Goal: Share content

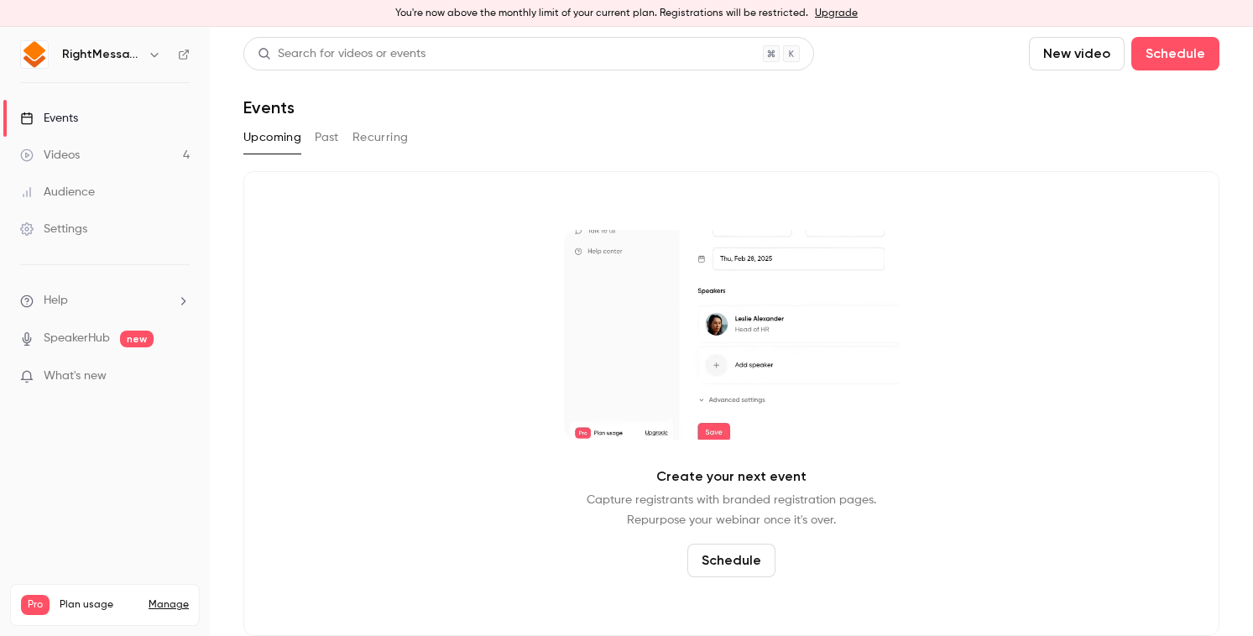
click at [328, 140] on button "Past" at bounding box center [327, 137] width 24 height 27
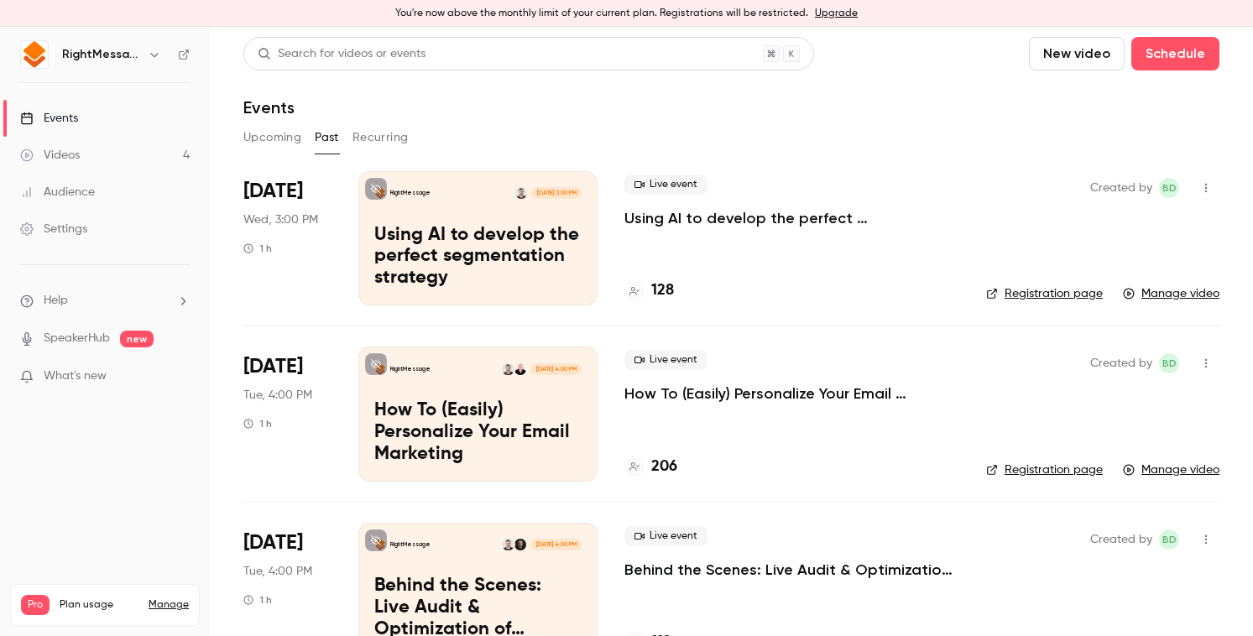
click at [764, 222] on p "Using AI to develop the perfect segmentation strategy" at bounding box center [791, 218] width 335 height 20
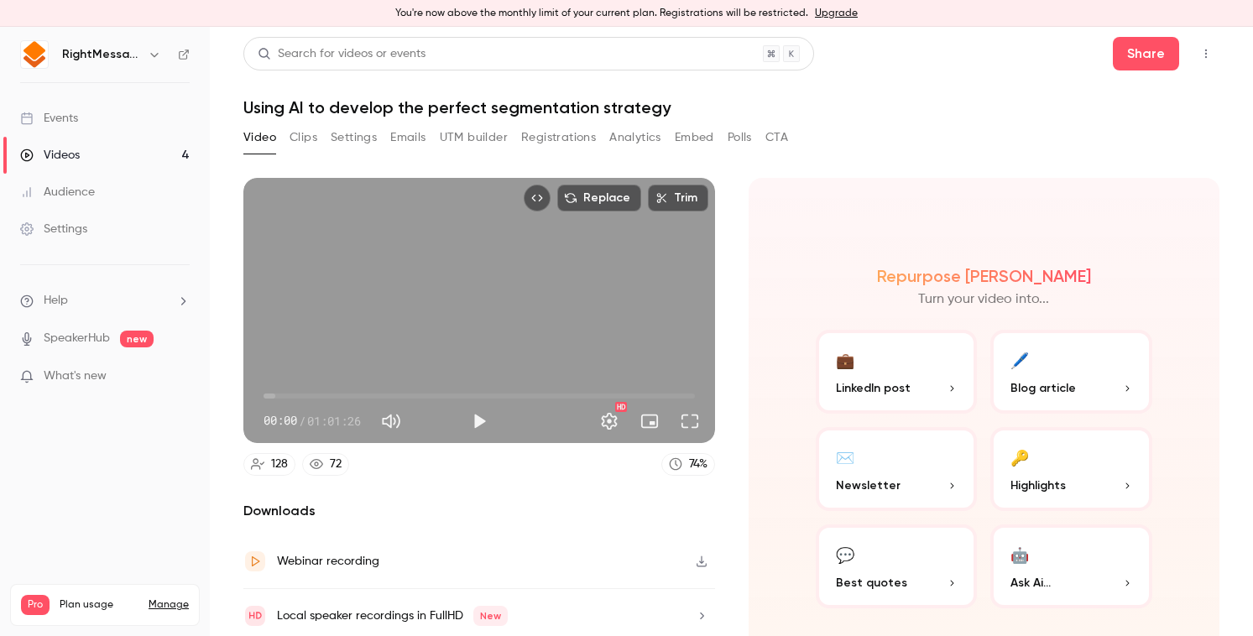
click at [1170, 37] on div "Share" at bounding box center [1166, 54] width 107 height 34
click at [1141, 44] on button "Share" at bounding box center [1146, 54] width 66 height 34
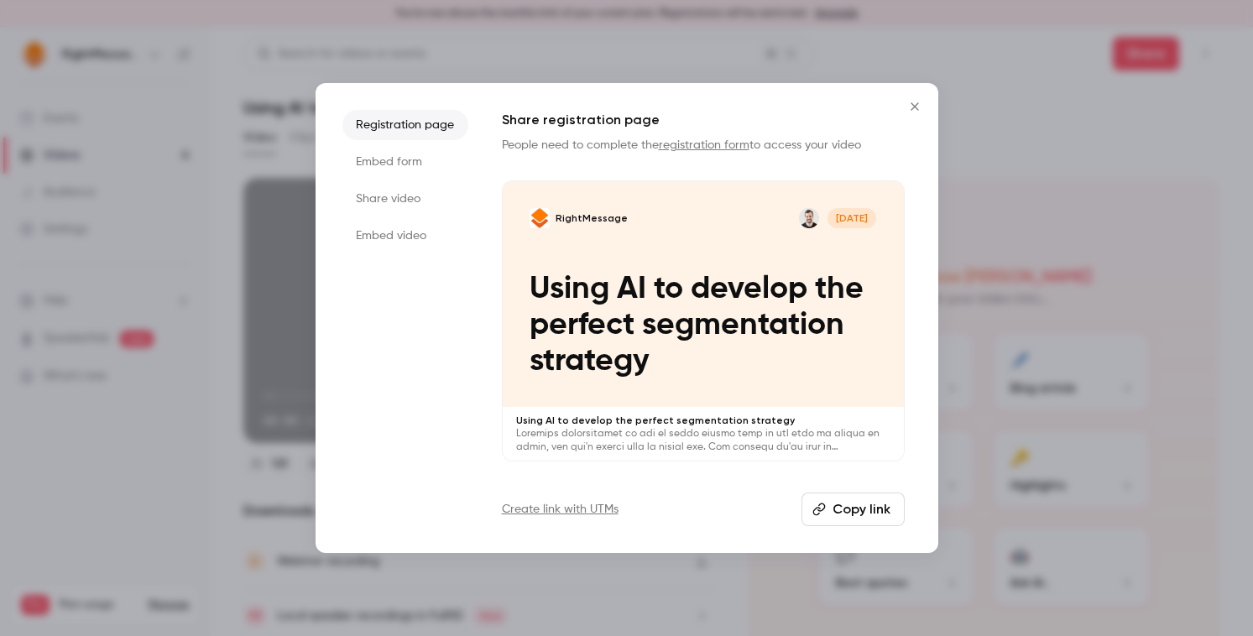
click at [419, 200] on li "Share video" at bounding box center [405, 199] width 126 height 30
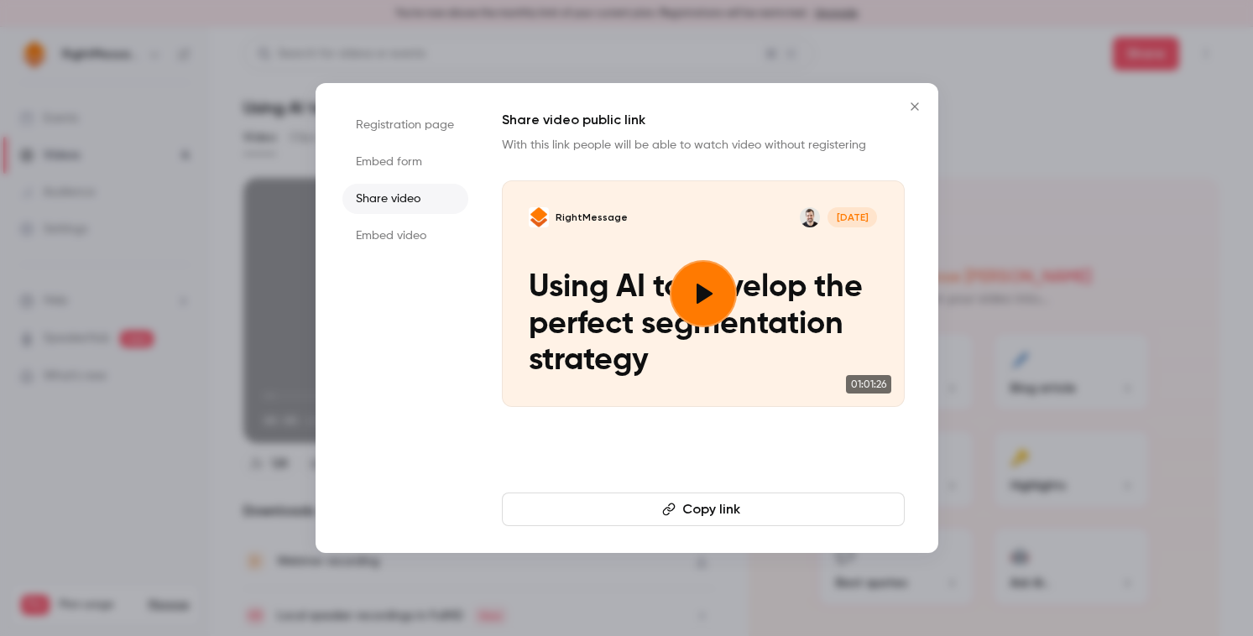
click at [692, 504] on button "Copy link" at bounding box center [703, 510] width 403 height 34
click at [1078, 356] on div at bounding box center [626, 318] width 1253 height 636
